Goal: Task Accomplishment & Management: Use online tool/utility

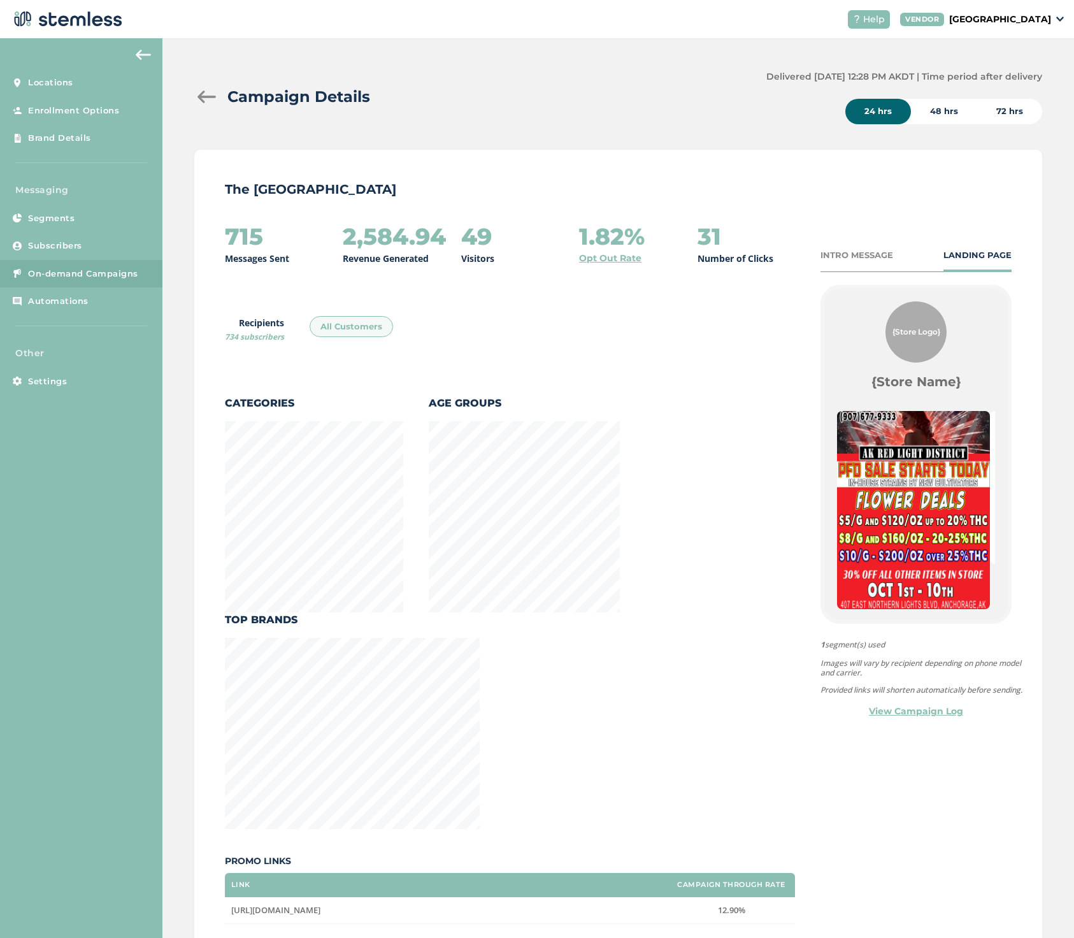
scroll to position [884, 844]
click at [203, 96] on div at bounding box center [206, 96] width 25 height 13
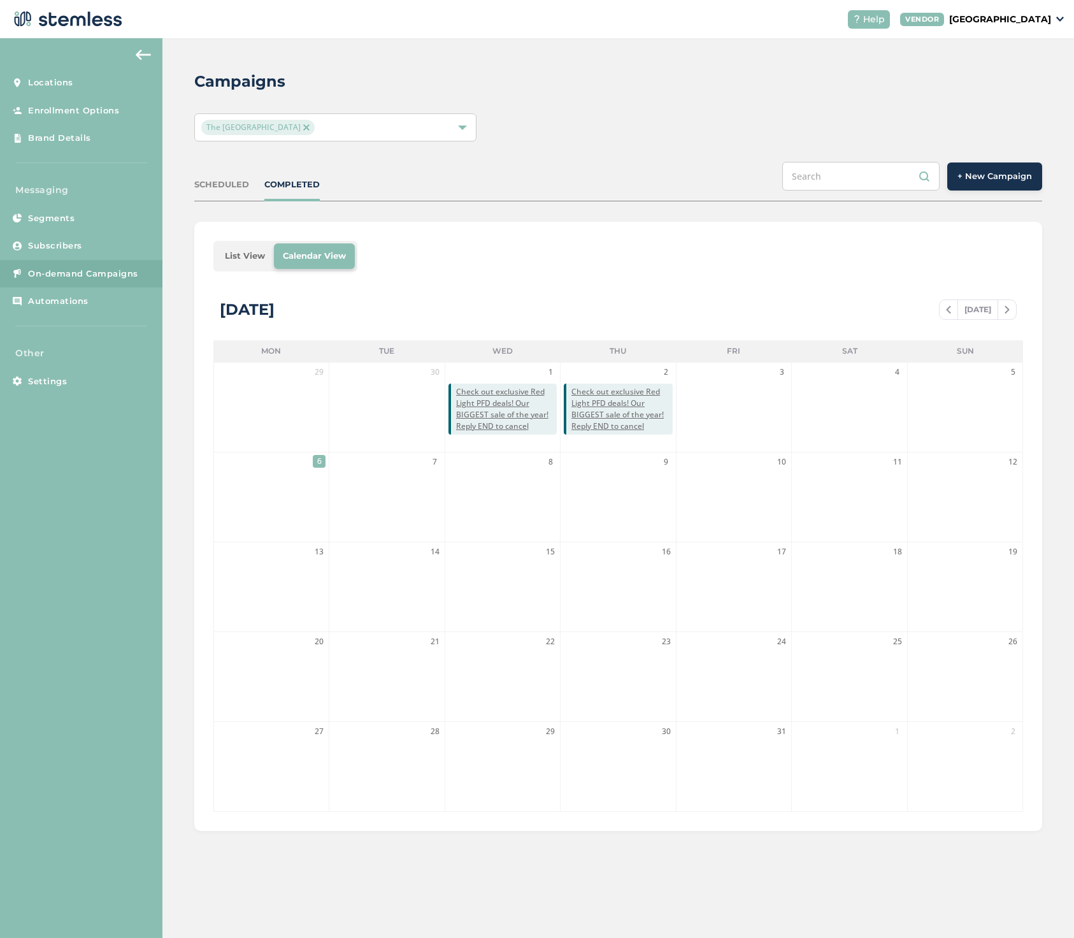
click at [997, 170] on span "+ New Campaign" at bounding box center [995, 176] width 75 height 13
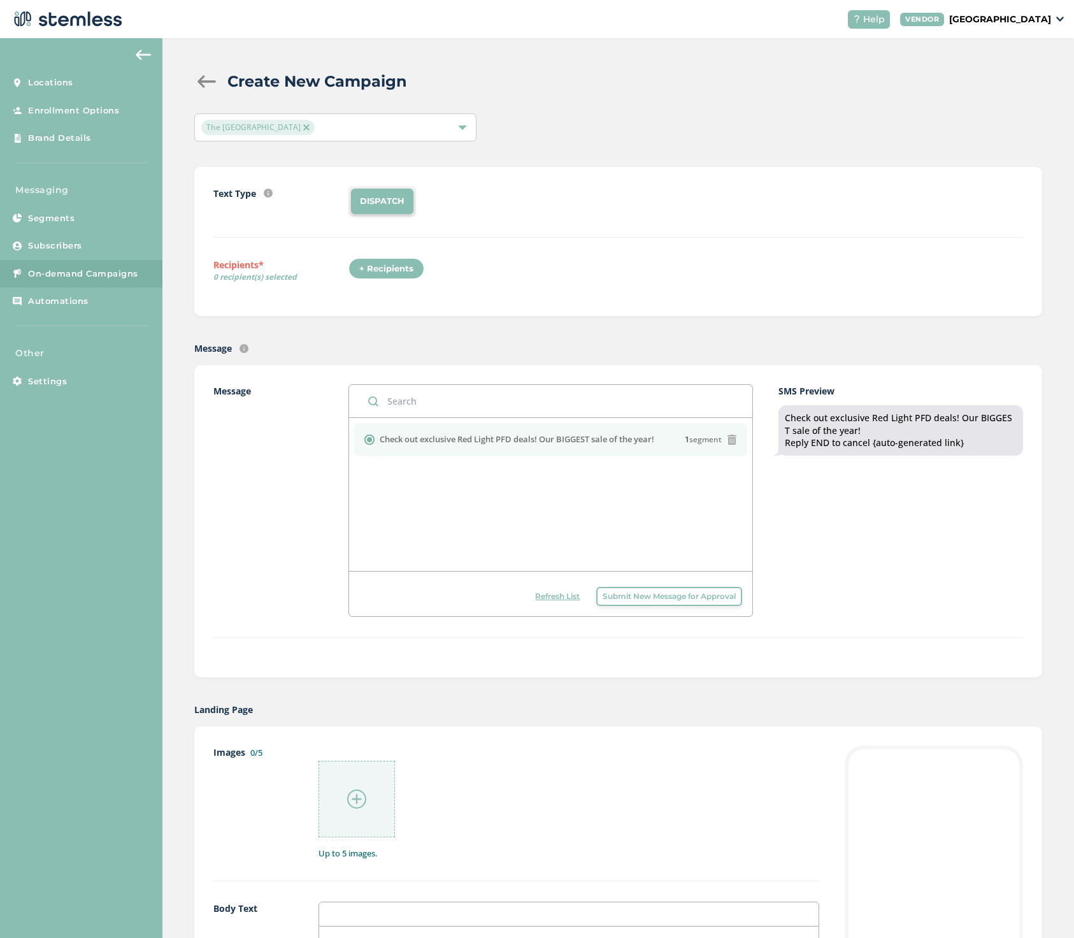
click at [370, 268] on div "+ Recipients" at bounding box center [387, 269] width 76 height 22
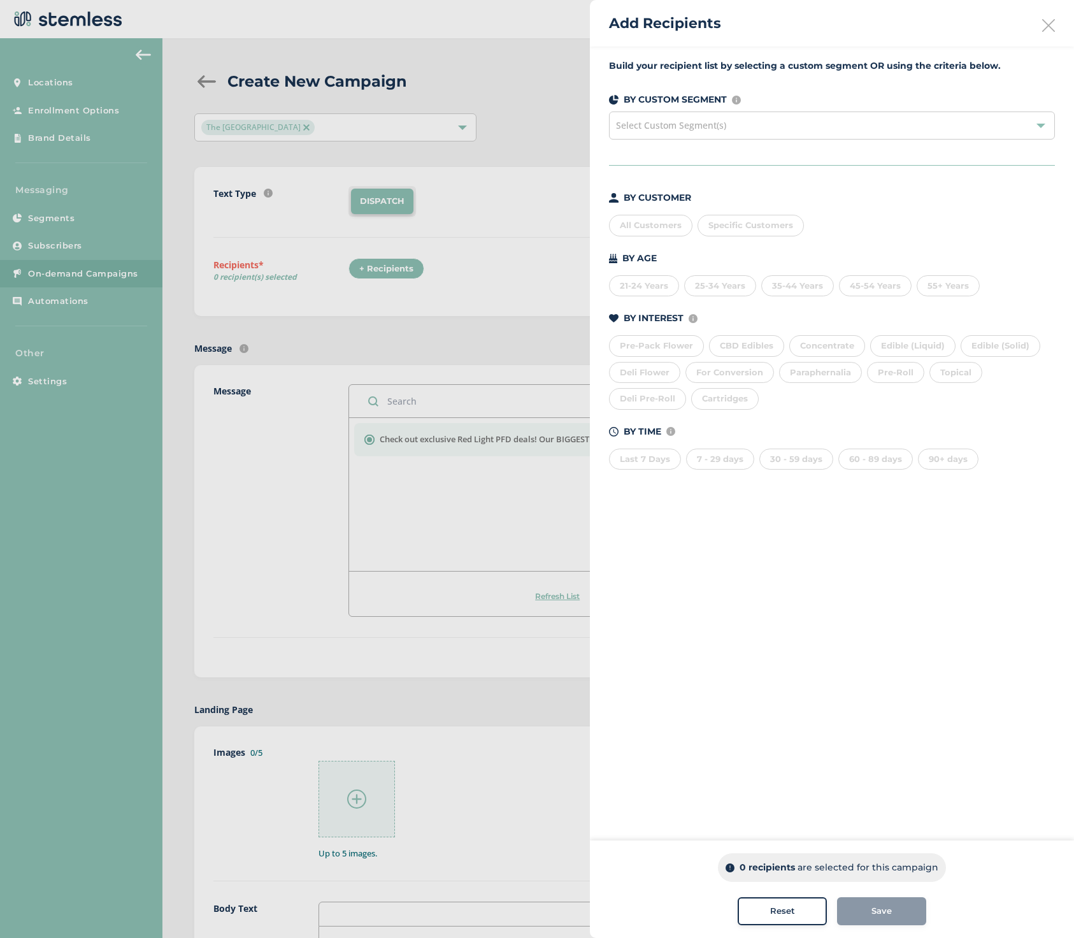
click at [1039, 121] on div at bounding box center [1041, 125] width 9 height 9
click at [52, 112] on div at bounding box center [537, 469] width 1074 height 938
click at [1052, 22] on icon at bounding box center [1048, 25] width 13 height 13
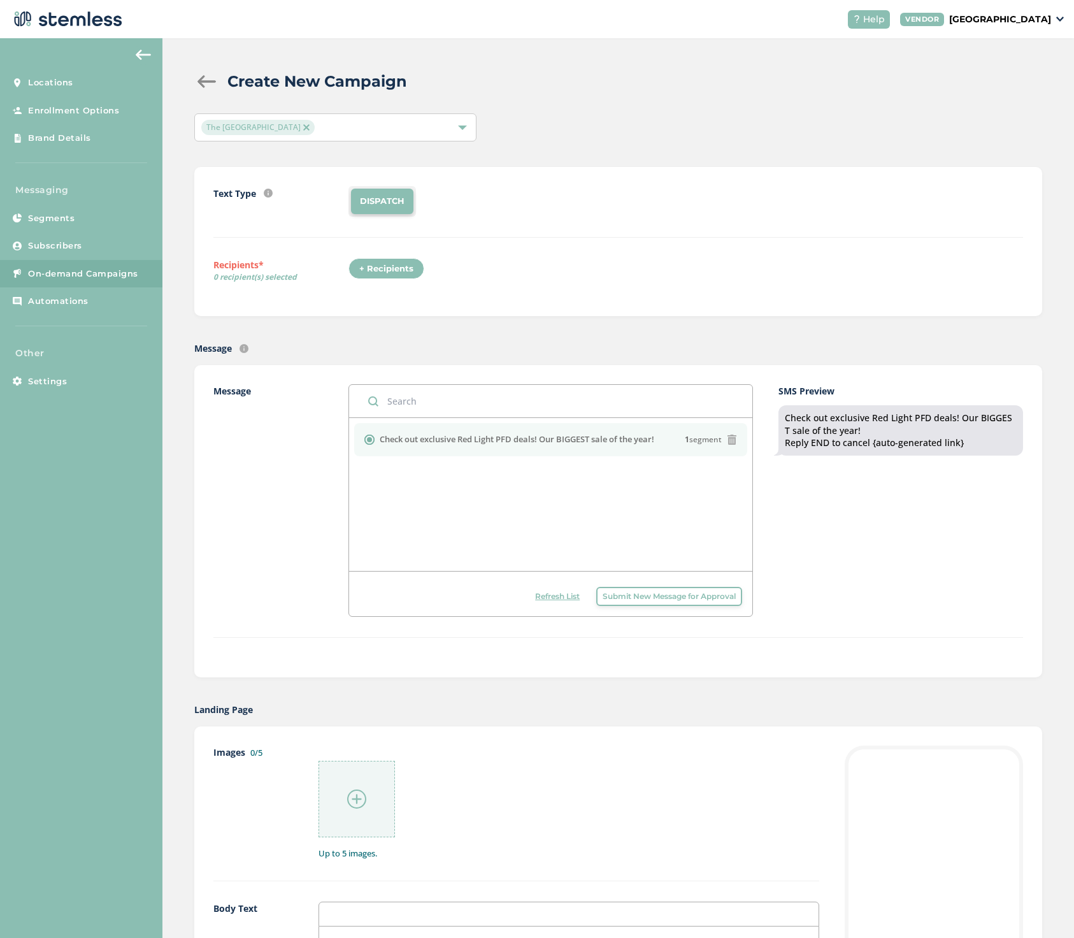
click at [143, 50] on img at bounding box center [143, 55] width 15 height 10
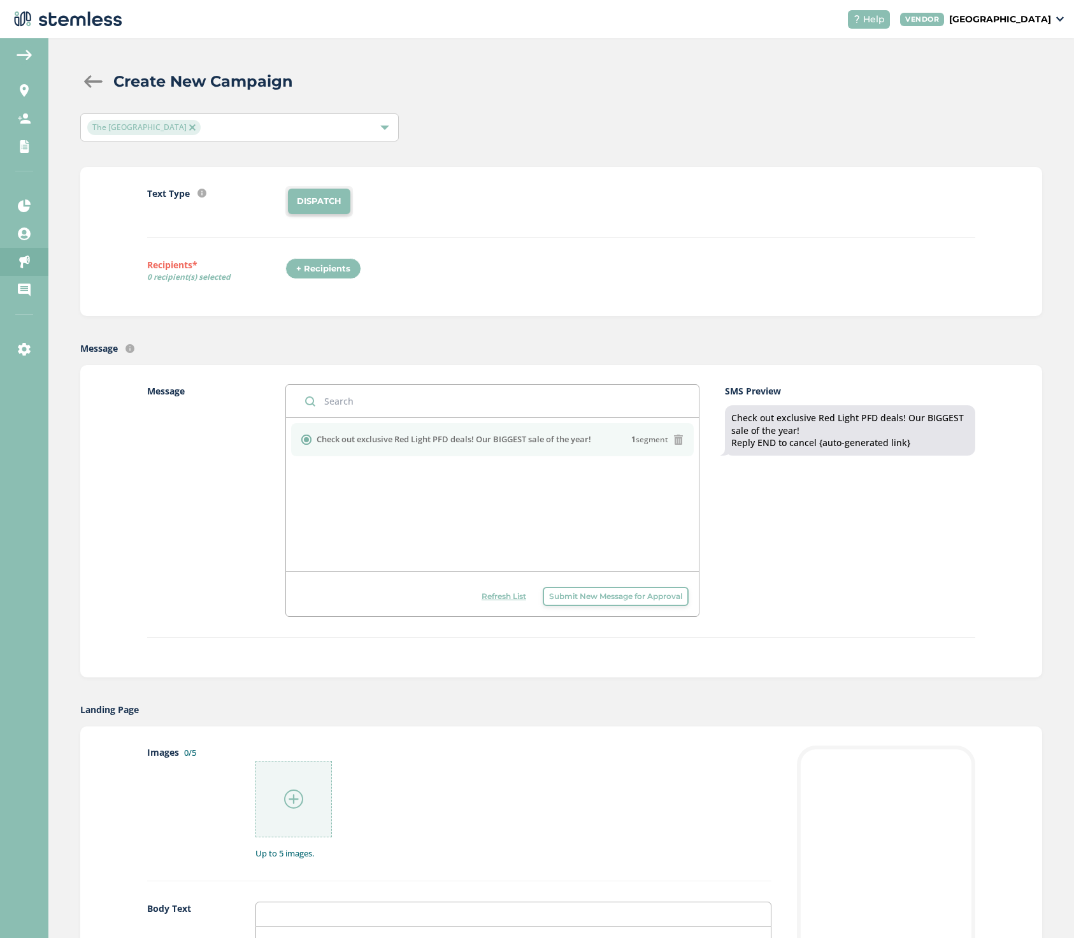
click at [87, 78] on div at bounding box center [92, 81] width 25 height 13
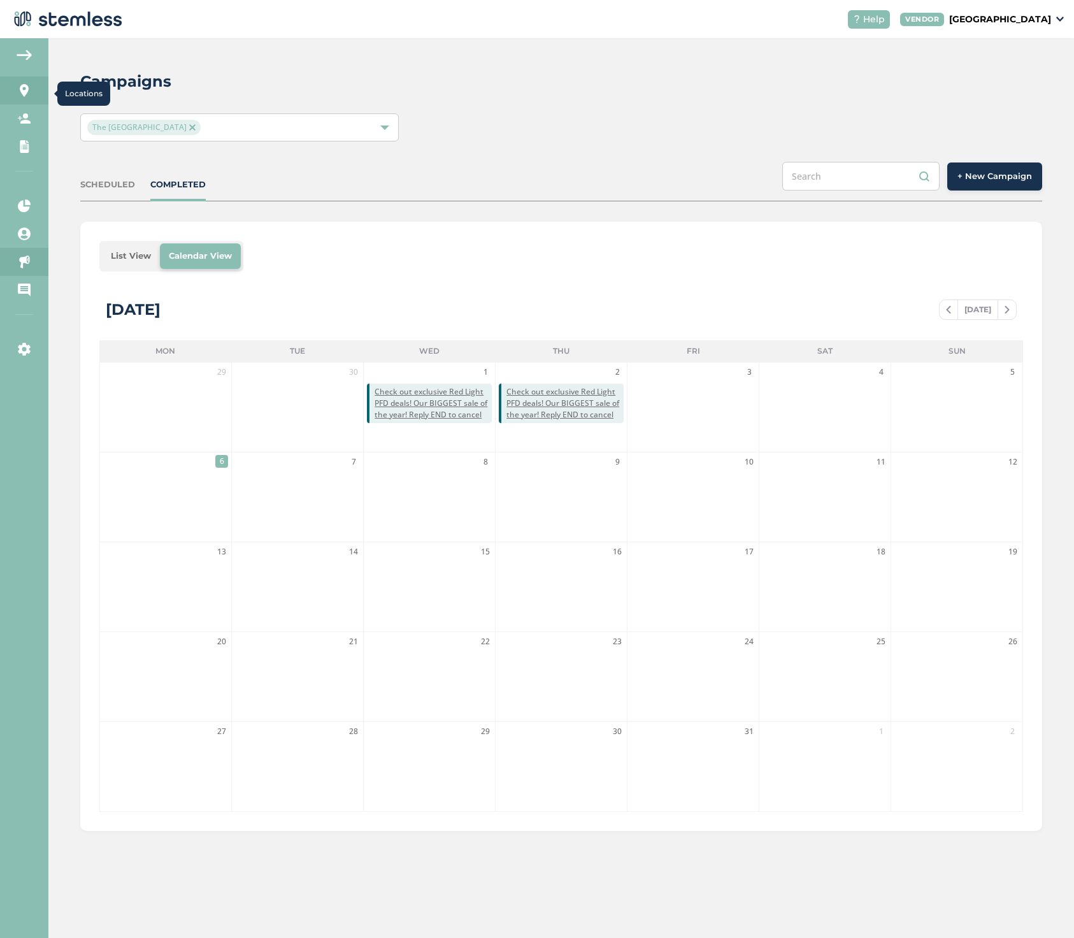
click at [23, 86] on icon at bounding box center [24, 90] width 13 height 13
